Goal: Task Accomplishment & Management: Use online tool/utility

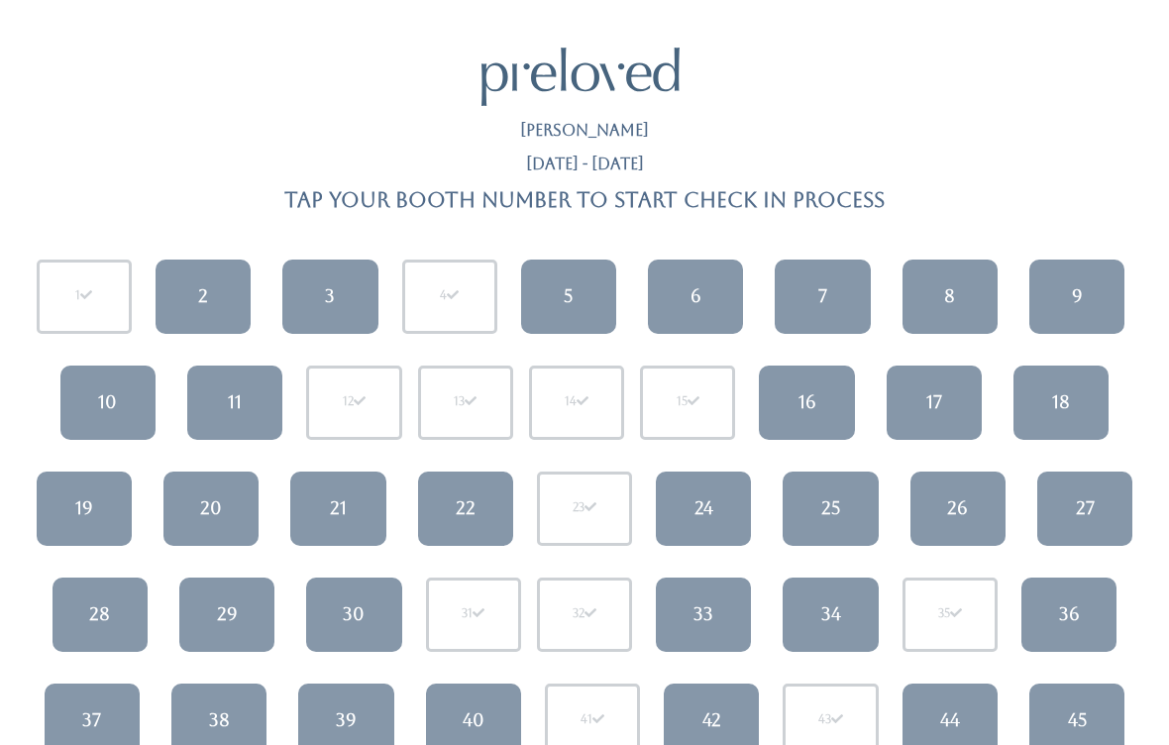
click at [221, 387] on link "11" at bounding box center [234, 403] width 95 height 74
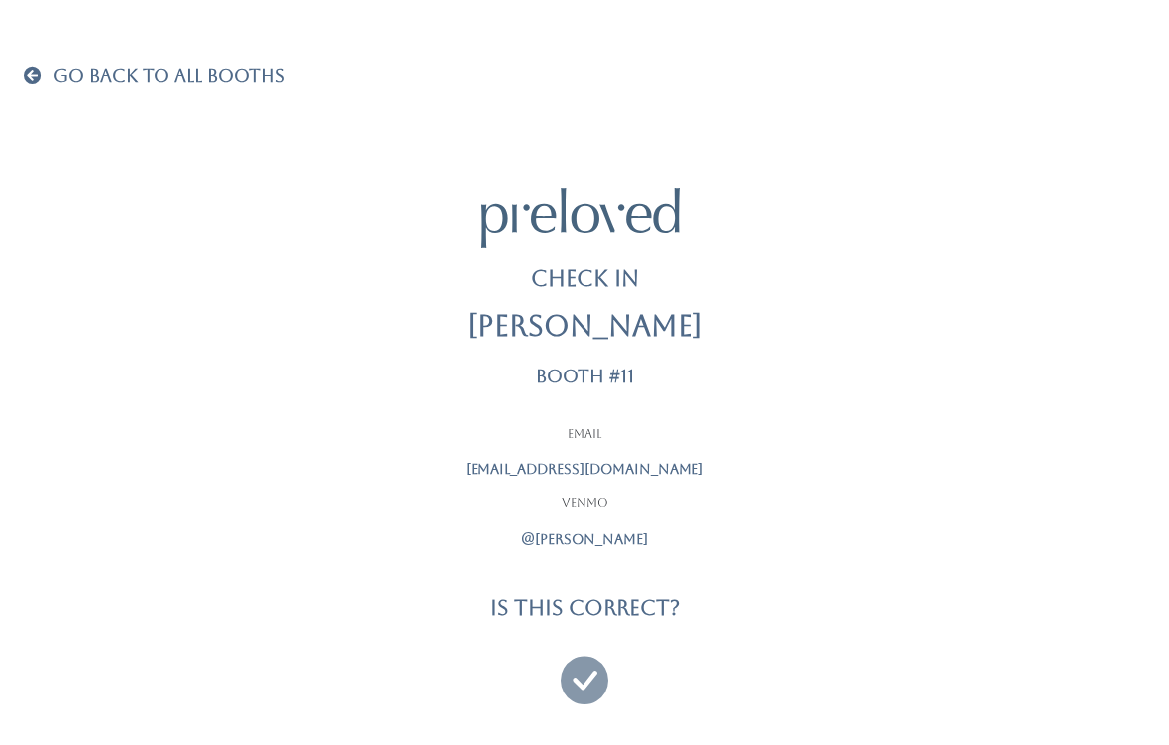
scroll to position [13, 0]
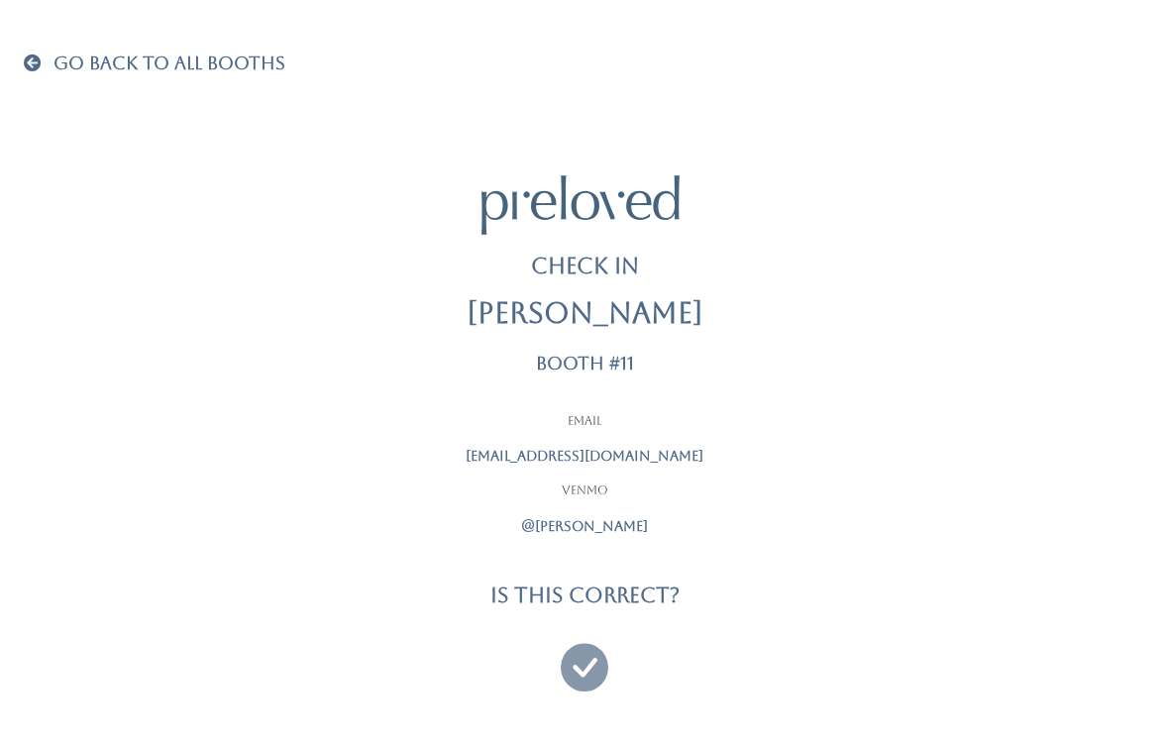
click at [580, 650] on icon at bounding box center [585, 658] width 48 height 66
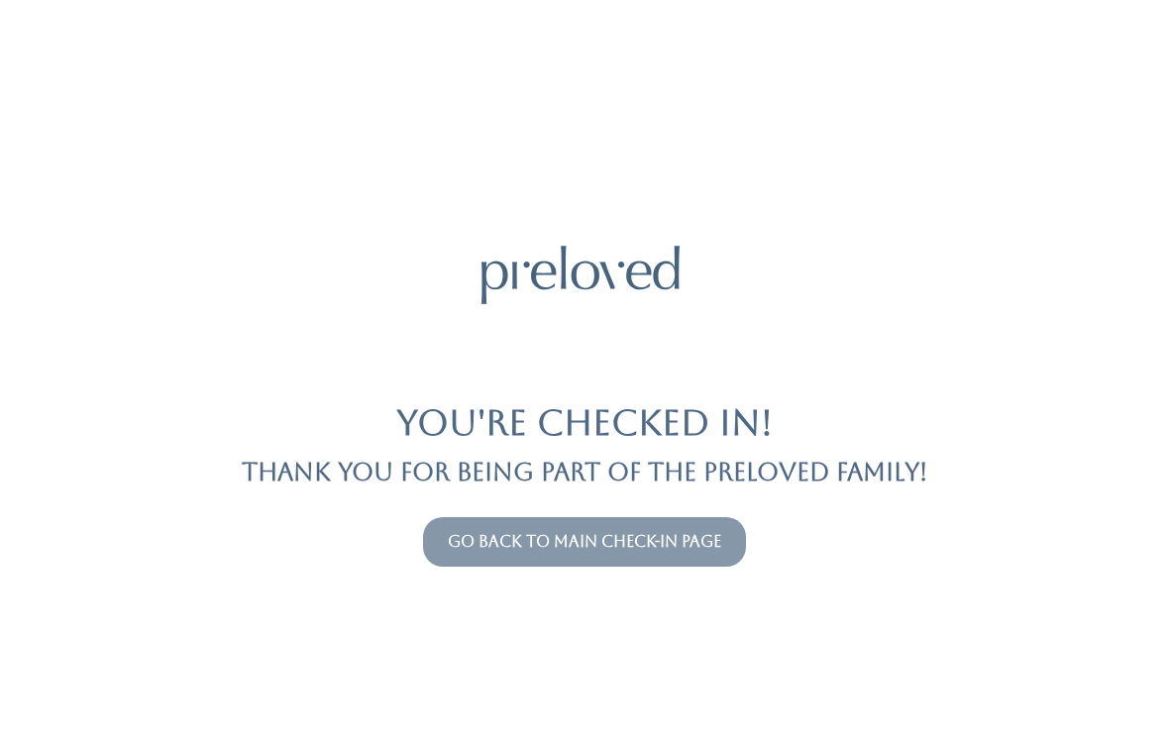
click at [472, 526] on button "Go back to main check-in page" at bounding box center [584, 542] width 323 height 50
click at [478, 538] on link "Go back to main check-in page" at bounding box center [584, 541] width 273 height 19
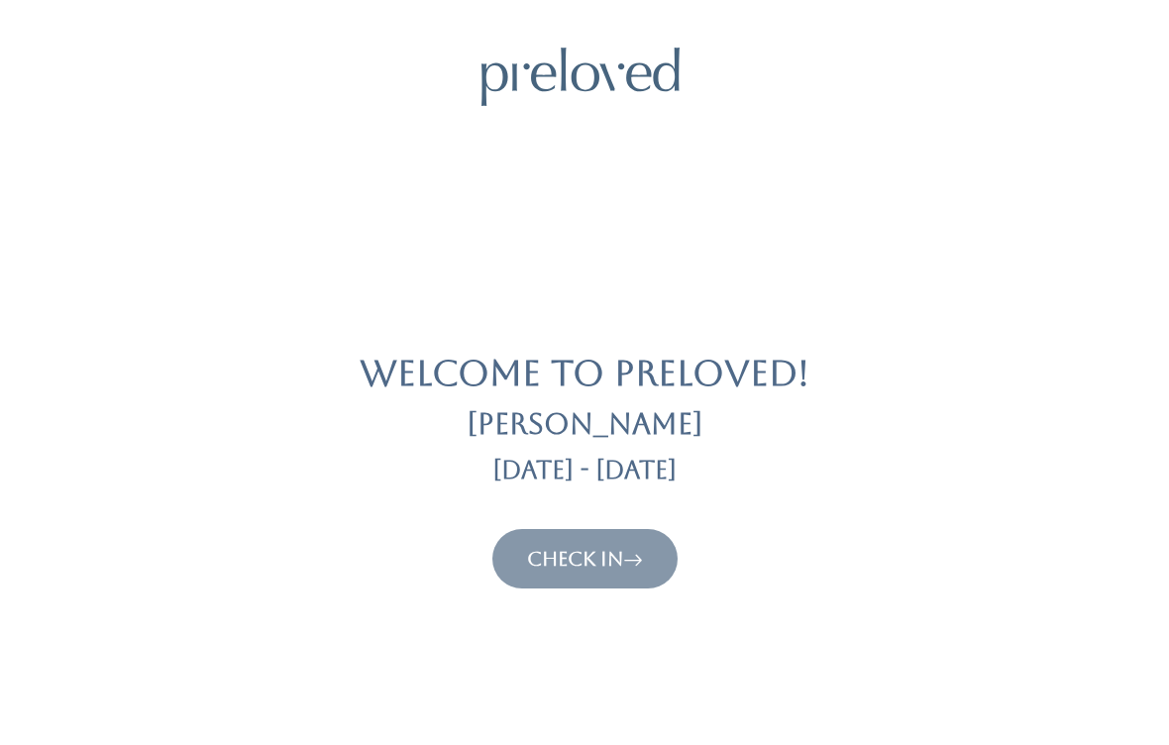
click at [530, 547] on link "Check In" at bounding box center [585, 559] width 116 height 24
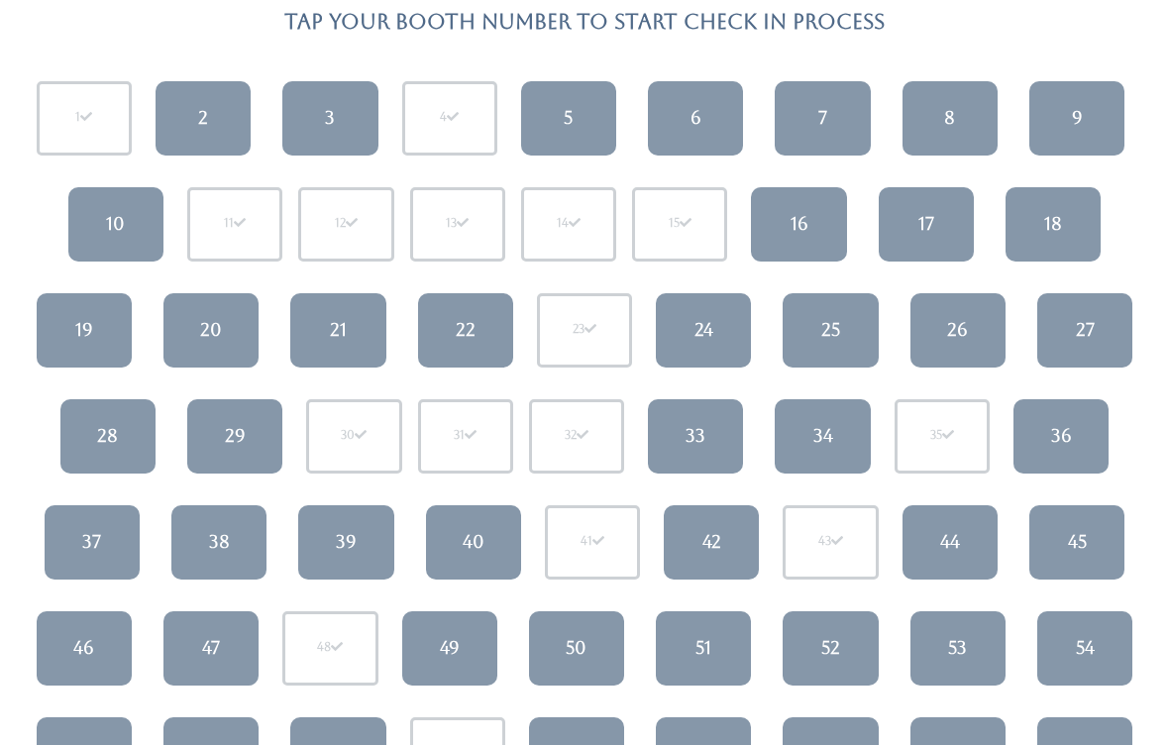
scroll to position [147, 0]
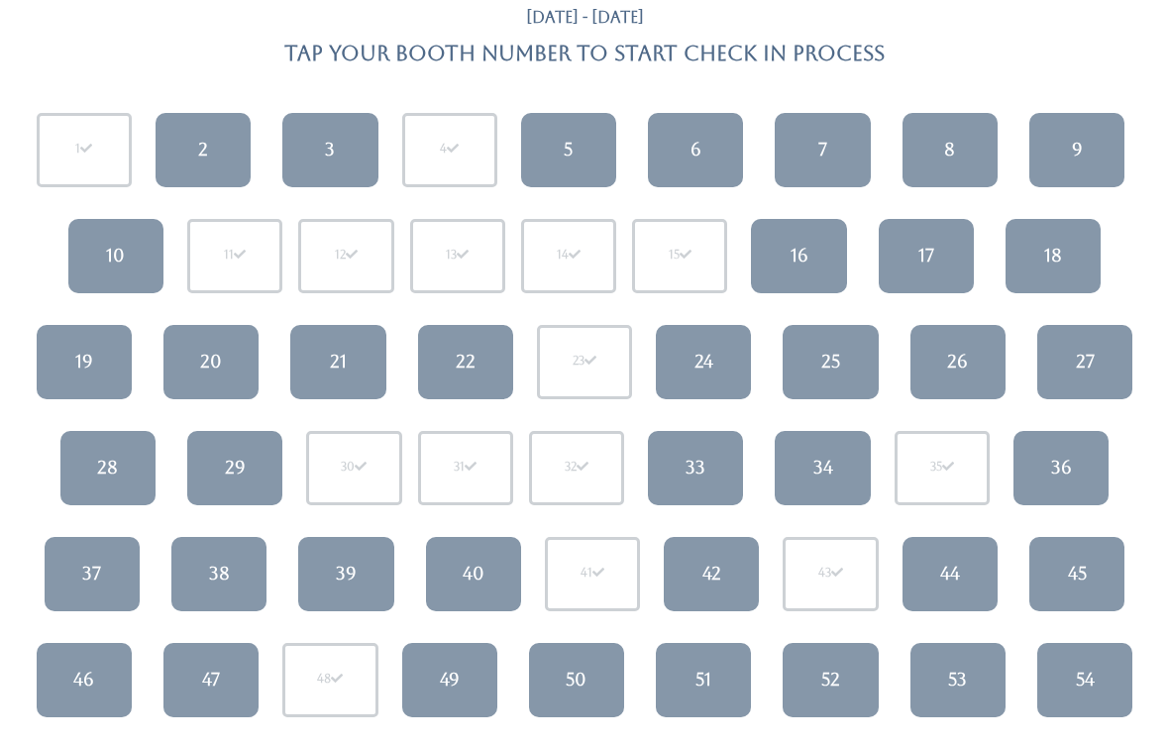
click at [1088, 145] on link "9" at bounding box center [1076, 150] width 95 height 74
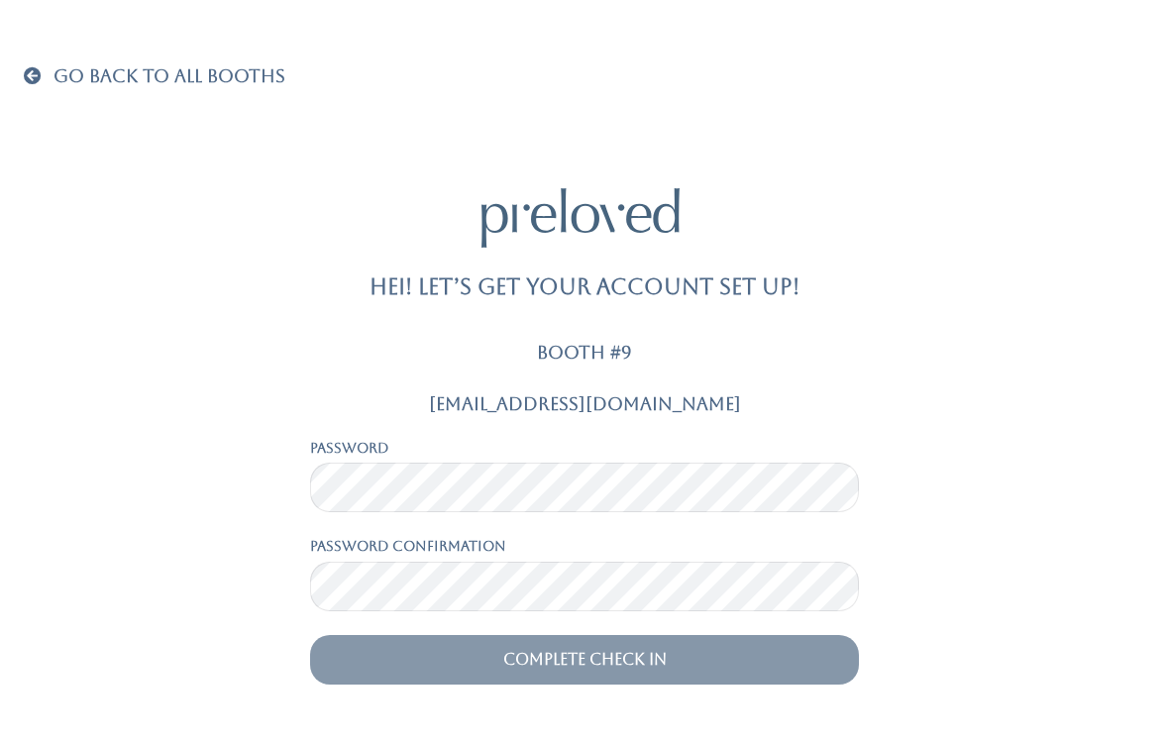
click at [47, 60] on div "Go Back To All Booths Hei! Let’s get your account set up! Booth #9 [EMAIL_ADDRE…" at bounding box center [585, 372] width 1122 height 745
click at [46, 68] on span at bounding box center [37, 75] width 26 height 18
